Goal: Transaction & Acquisition: Purchase product/service

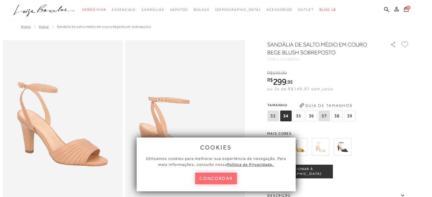
click at [206, 180] on button "concordar" at bounding box center [216, 179] width 42 height 12
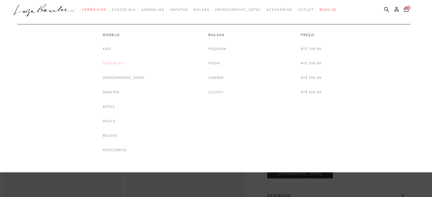
click at [122, 63] on link "Sandálias" at bounding box center [113, 63] width 21 height 6
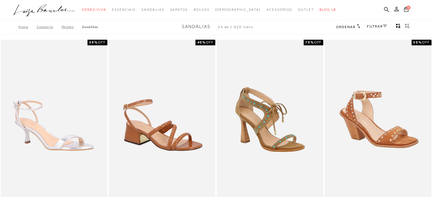
click at [375, 26] on link "FILTRAR" at bounding box center [377, 26] width 20 height 4
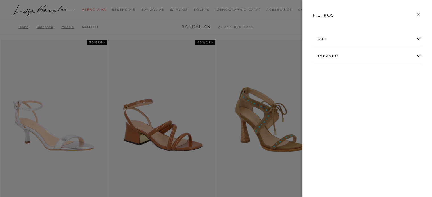
click at [329, 54] on div "Tamanho" at bounding box center [367, 56] width 108 height 15
click at [325, 99] on link "Ver mais..." at bounding box center [327, 99] width 15 height 4
click at [344, 103] on span "36" at bounding box center [343, 104] width 8 height 4
click at [343, 103] on input "36" at bounding box center [341, 106] width 6 height 6
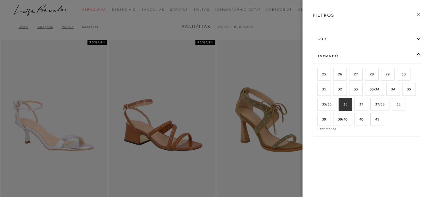
checkbox input "true"
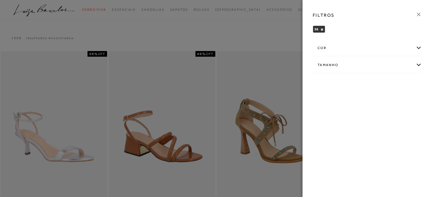
click at [419, 14] on icon at bounding box center [418, 14] width 6 height 6
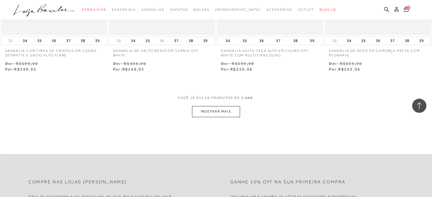
scroll to position [596, 0]
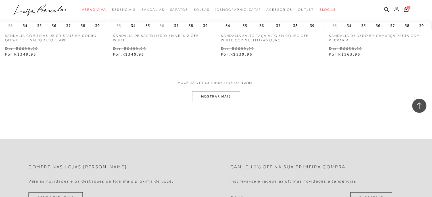
click at [234, 94] on button "MOSTRAR MAIS" at bounding box center [216, 96] width 48 height 11
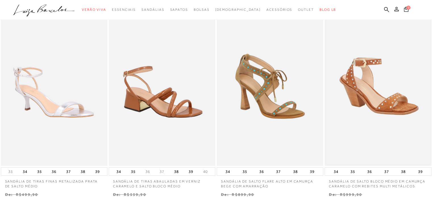
scroll to position [0, 0]
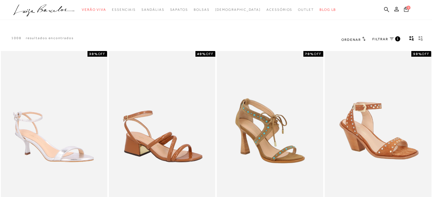
click at [377, 39] on span "FILTRAR" at bounding box center [380, 39] width 16 height 5
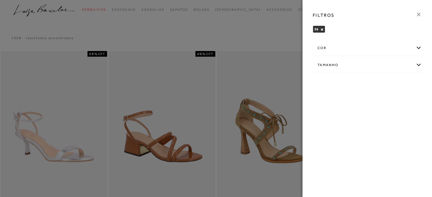
click at [331, 50] on div "cor" at bounding box center [367, 48] width 108 height 15
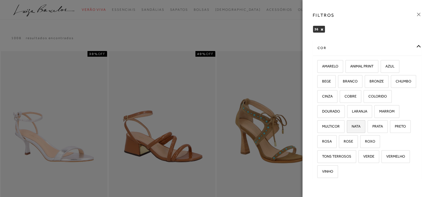
click at [360, 125] on span "NATA" at bounding box center [353, 126] width 13 height 4
click at [352, 125] on input "NATA" at bounding box center [349, 128] width 6 height 6
checkbox input "true"
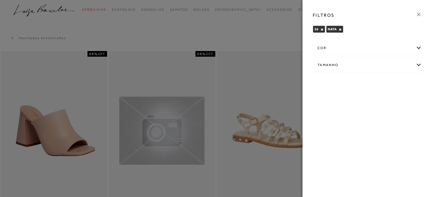
click at [418, 49] on div "cor" at bounding box center [367, 48] width 108 height 15
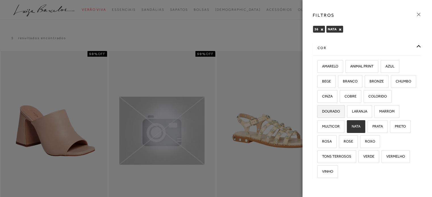
click at [340, 112] on span "DOURADO" at bounding box center [329, 111] width 22 height 4
click at [322, 112] on input "DOURADO" at bounding box center [319, 113] width 6 height 6
checkbox input "true"
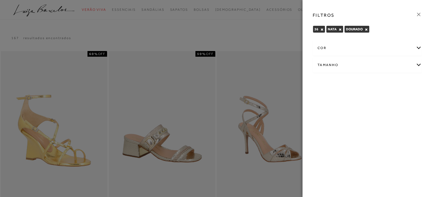
click at [418, 49] on div "cor" at bounding box center [367, 48] width 108 height 15
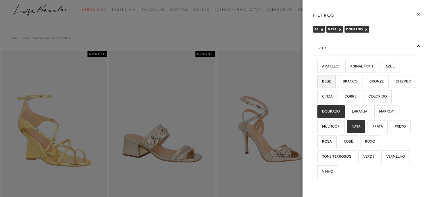
click at [329, 83] on span "BEGE" at bounding box center [324, 81] width 13 height 4
click at [322, 83] on input "BEGE" at bounding box center [319, 83] width 6 height 6
checkbox input "true"
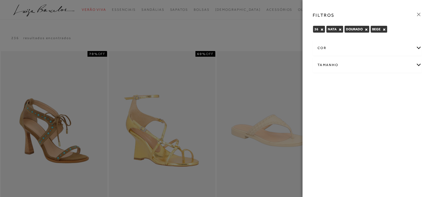
click at [268, 33] on div at bounding box center [216, 98] width 432 height 197
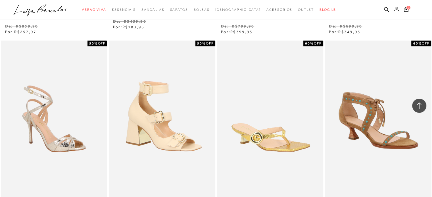
scroll to position [426, 0]
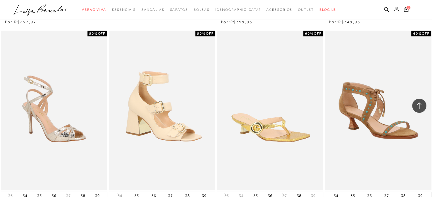
drag, startPoint x: 67, startPoint y: 120, endPoint x: 57, endPoint y: 148, distance: 29.7
click at [57, 148] on img at bounding box center [53, 111] width 105 height 158
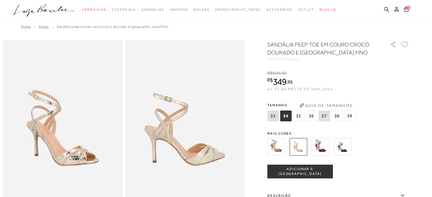
click at [193, 158] on img at bounding box center [185, 129] width 120 height 179
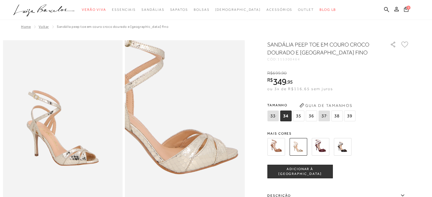
click at [213, 160] on img at bounding box center [157, 102] width 239 height 359
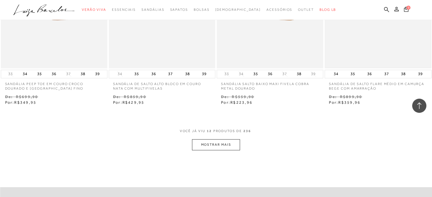
scroll to position [625, 0]
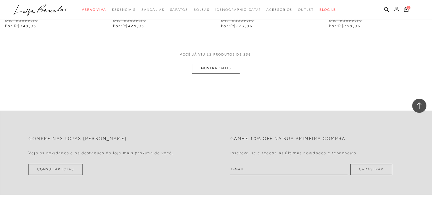
click at [224, 68] on button "MOSTRAR MAIS" at bounding box center [216, 68] width 48 height 11
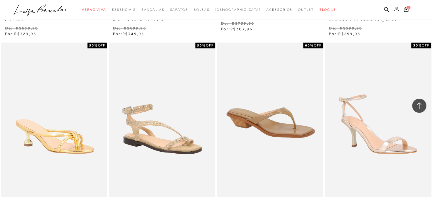
scroll to position [1136, 0]
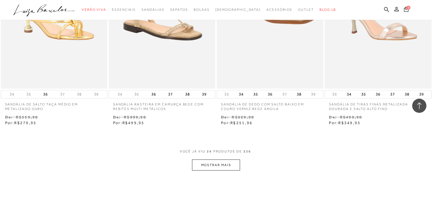
click at [216, 166] on button "MOSTRAR MAIS" at bounding box center [216, 165] width 48 height 11
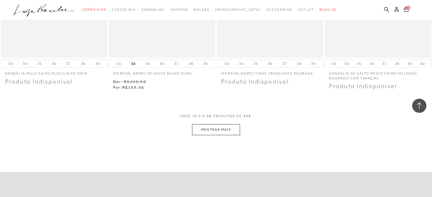
scroll to position [1789, 0]
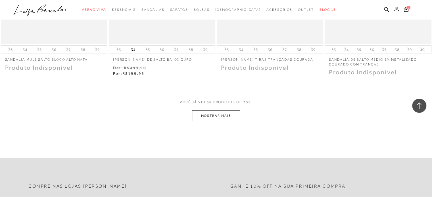
click at [217, 118] on button "MOSTRAR MAIS" at bounding box center [216, 115] width 48 height 11
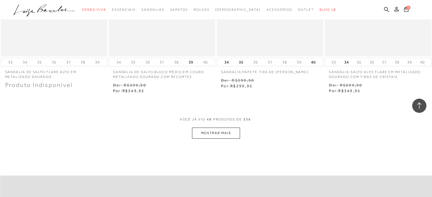
scroll to position [2386, 0]
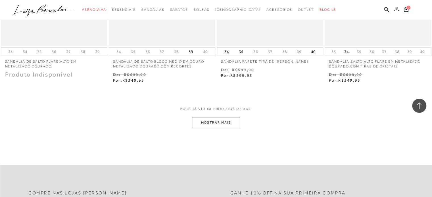
click at [225, 119] on button "MOSTRAR MAIS" at bounding box center [216, 122] width 48 height 11
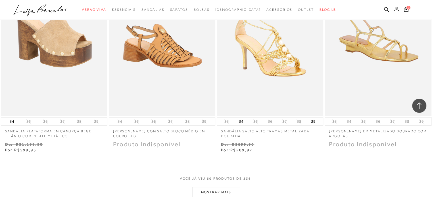
scroll to position [2954, 0]
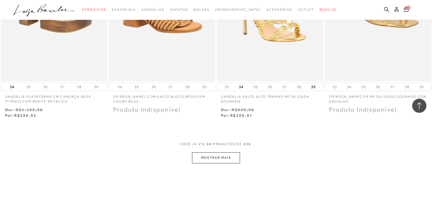
click at [222, 160] on button "MOSTRAR MAIS" at bounding box center [216, 158] width 48 height 11
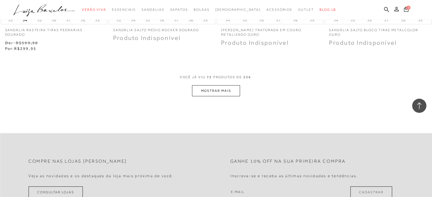
scroll to position [3635, 0]
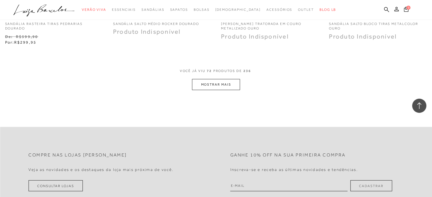
click at [222, 80] on button "MOSTRAR MAIS" at bounding box center [216, 84] width 48 height 11
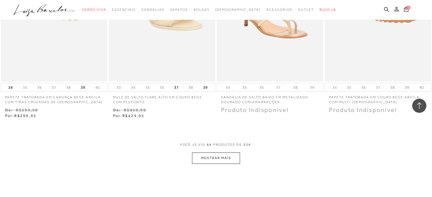
scroll to position [4203, 0]
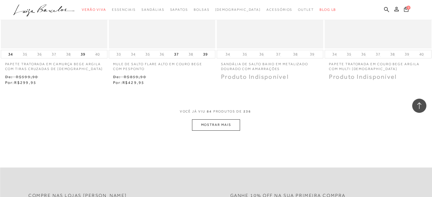
click at [223, 122] on button "MOSTRAR MAIS" at bounding box center [216, 125] width 48 height 11
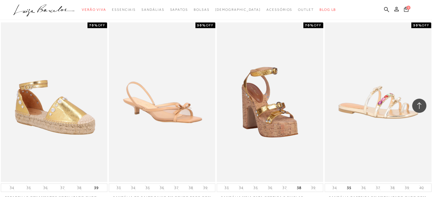
scroll to position [4771, 0]
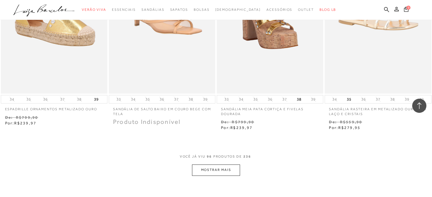
click at [226, 165] on button "MOSTRAR MAIS" at bounding box center [216, 170] width 48 height 11
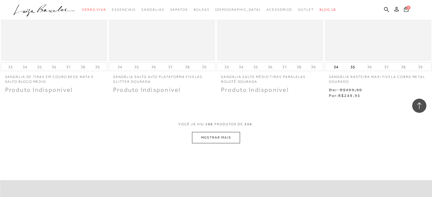
scroll to position [5424, 0]
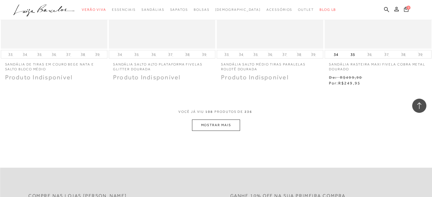
click at [223, 120] on button "MOSTRAR MAIS" at bounding box center [216, 125] width 48 height 11
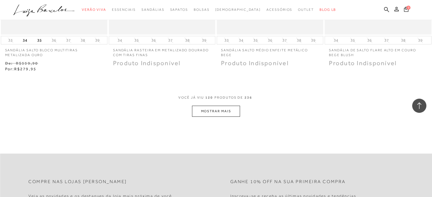
scroll to position [6078, 0]
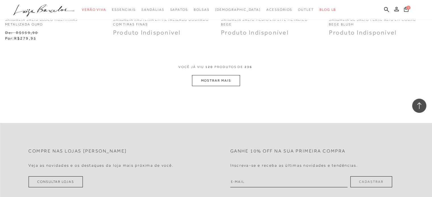
click at [224, 75] on button "MOSTRAR MAIS" at bounding box center [216, 80] width 48 height 11
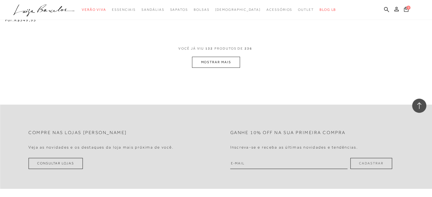
scroll to position [6702, 0]
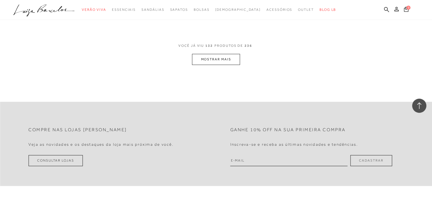
click at [221, 48] on div "VOCê JÁ VIU 132 PRODUTOS DE 236" at bounding box center [215, 48] width 75 height 11
click at [226, 54] on button "MOSTRAR MAIS" at bounding box center [216, 59] width 48 height 11
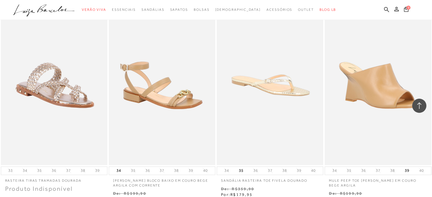
scroll to position [7270, 0]
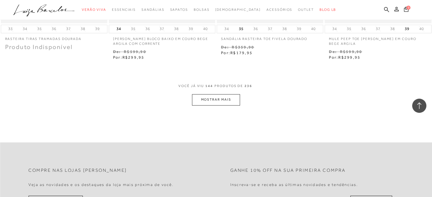
click at [210, 94] on button "MOSTRAR MAIS" at bounding box center [216, 99] width 48 height 11
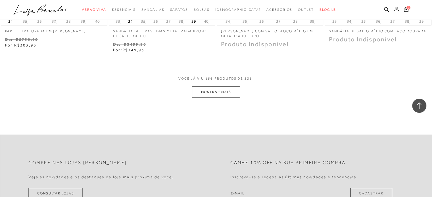
scroll to position [7895, 0]
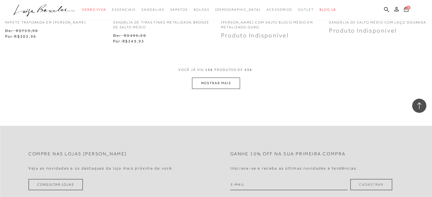
click at [224, 78] on button "MOSTRAR MAIS" at bounding box center [216, 83] width 48 height 11
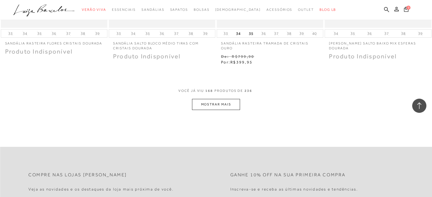
scroll to position [8485, 0]
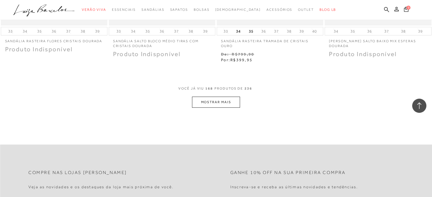
click at [224, 97] on button "MOSTRAR MAIS" at bounding box center [216, 102] width 48 height 11
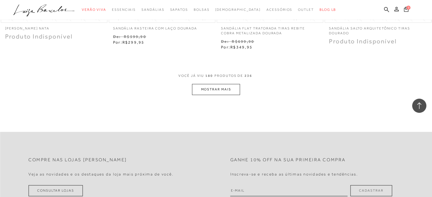
scroll to position [9110, 0]
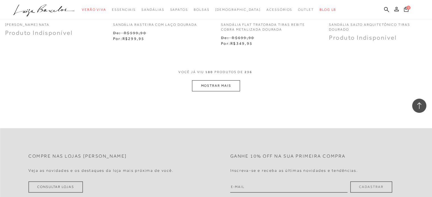
click at [206, 82] on button "MOSTRAR MAIS" at bounding box center [216, 85] width 48 height 11
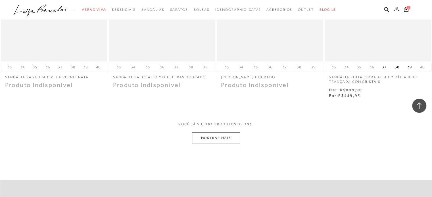
scroll to position [9750, 0]
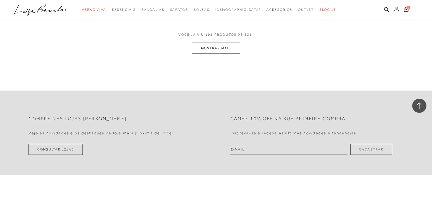
click at [225, 44] on button "MOSTRAR MAIS" at bounding box center [216, 48] width 48 height 11
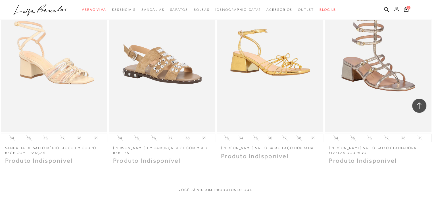
scroll to position [10340, 0]
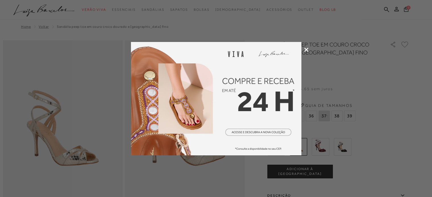
click at [305, 49] on icon at bounding box center [306, 50] width 4 height 4
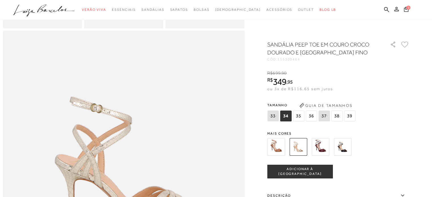
scroll to position [369, 0]
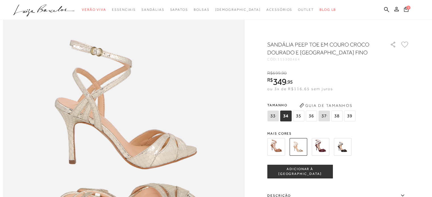
click at [314, 115] on span "36" at bounding box center [311, 116] width 11 height 11
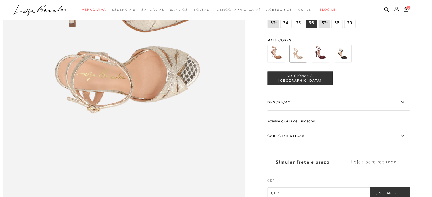
scroll to position [540, 0]
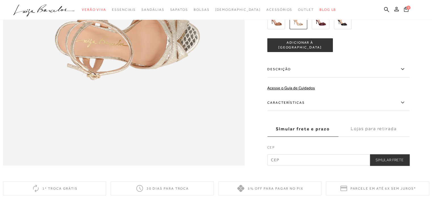
click at [291, 166] on input "text" at bounding box center [338, 159] width 142 height 11
type input "21940-400"
click at [393, 166] on button "Simular Frete" at bounding box center [389, 159] width 39 height 11
